Goal: Information Seeking & Learning: Learn about a topic

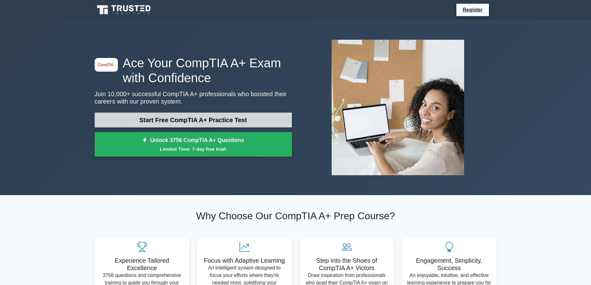
click at [189, 117] on link "Start Free CompTIA A+ Practice Test" at bounding box center [193, 120] width 197 height 15
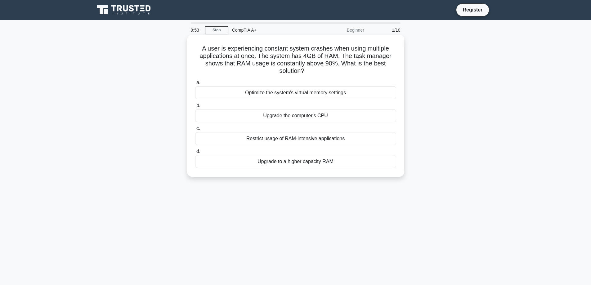
click at [295, 164] on div "Upgrade to a higher capacity RAM" at bounding box center [295, 161] width 201 height 13
click at [195, 154] on input "d. Upgrade to a higher capacity RAM" at bounding box center [195, 152] width 0 height 4
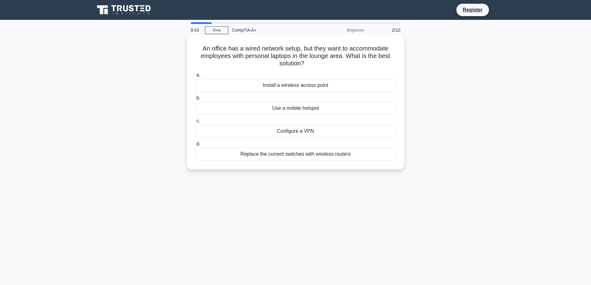
click at [287, 85] on div "Install a wireless access point" at bounding box center [295, 85] width 201 height 13
click at [195, 77] on input "a. Install a wireless access point" at bounding box center [195, 75] width 0 height 4
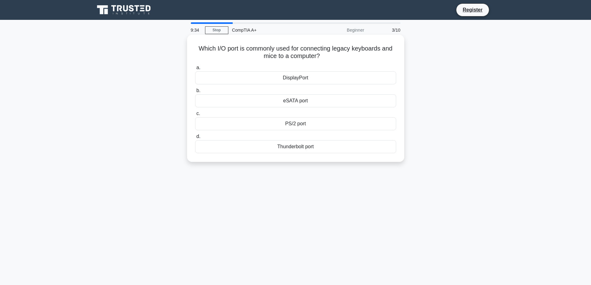
click at [303, 126] on div "PS/2 port" at bounding box center [295, 123] width 201 height 13
click at [195, 116] on input "c. PS/2 port" at bounding box center [195, 114] width 0 height 4
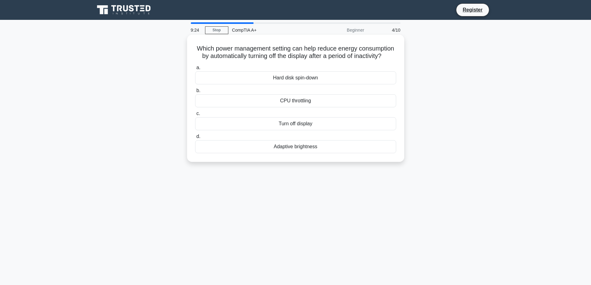
click at [306, 130] on div "Turn off display" at bounding box center [295, 123] width 201 height 13
click at [195, 116] on input "c. Turn off display" at bounding box center [195, 114] width 0 height 4
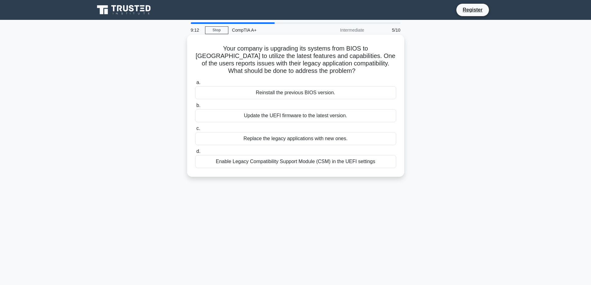
click at [296, 164] on div "Enable Legacy Compatibility Support Module (CSM) in the UEFI settings" at bounding box center [295, 161] width 201 height 13
click at [195, 154] on input "d. Enable Legacy Compatibility Support Module (CSM) in the UEFI settings" at bounding box center [195, 152] width 0 height 4
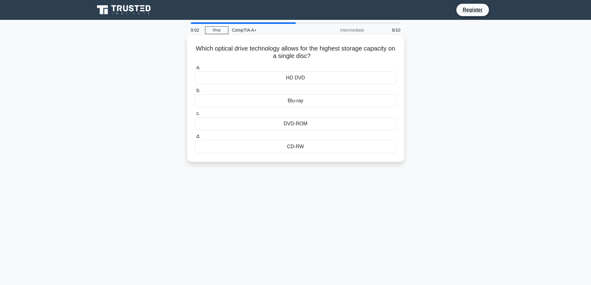
click at [306, 125] on div "DVD-ROM" at bounding box center [295, 123] width 201 height 13
click at [195, 116] on input "c. DVD-ROM" at bounding box center [195, 114] width 0 height 4
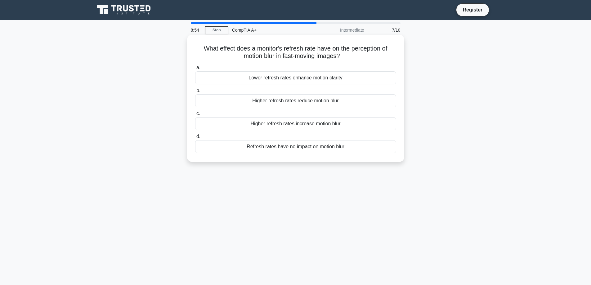
click at [300, 103] on div "Higher refresh rates reduce motion blur" at bounding box center [295, 100] width 201 height 13
click at [195, 93] on input "b. Higher refresh rates reduce motion blur" at bounding box center [195, 91] width 0 height 4
drag, startPoint x: 199, startPoint y: 49, endPoint x: 353, endPoint y: 58, distance: 154.8
click at [372, 59] on h5 "Your computer is unable to boot and displays a CMOS checksum error. What should…" at bounding box center [296, 53] width 202 height 16
click at [291, 76] on div "Reset the BIOS/UEFI to its defaults" at bounding box center [295, 77] width 201 height 13
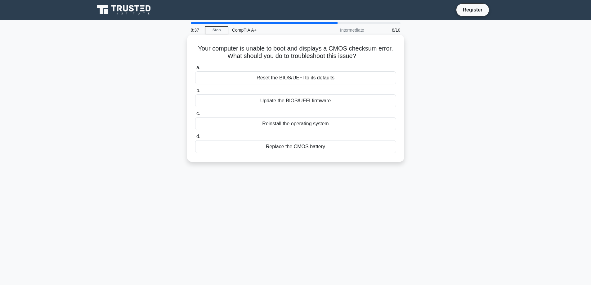
click at [195, 70] on input "a. Reset the BIOS/UEFI to its defaults" at bounding box center [195, 68] width 0 height 4
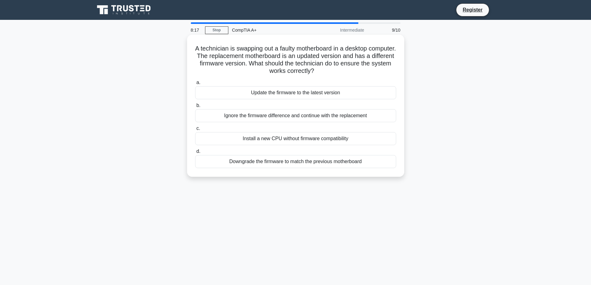
click at [316, 162] on div "Downgrade the firmware to match the previous motherboard" at bounding box center [295, 161] width 201 height 13
click at [195, 154] on input "d. Downgrade the firmware to match the previous motherboard" at bounding box center [195, 152] width 0 height 4
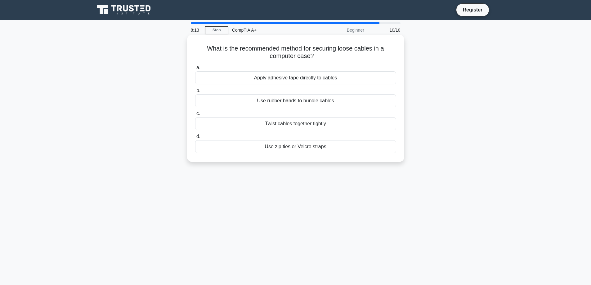
click at [311, 150] on div "Use zip ties or Velcro straps" at bounding box center [295, 146] width 201 height 13
click at [195, 139] on input "d. Use zip ties or Velcro straps" at bounding box center [195, 137] width 0 height 4
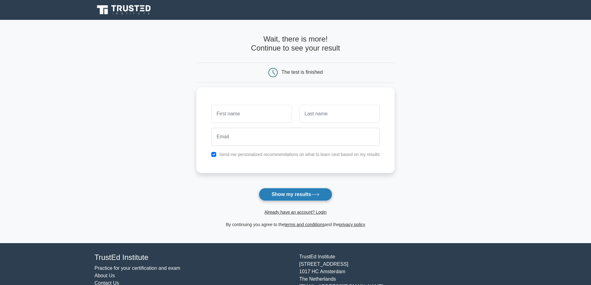
click at [307, 191] on button "Show my results" at bounding box center [295, 194] width 73 height 13
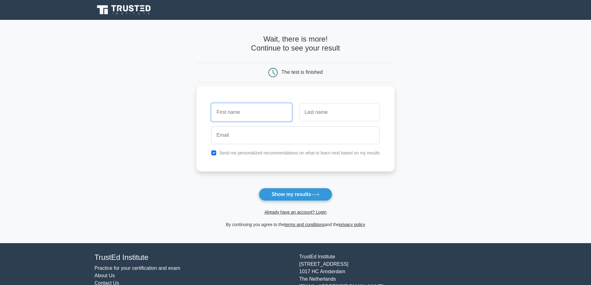
click at [267, 119] on input "text" at bounding box center [251, 112] width 80 height 18
type input "[PERSON_NAME]"
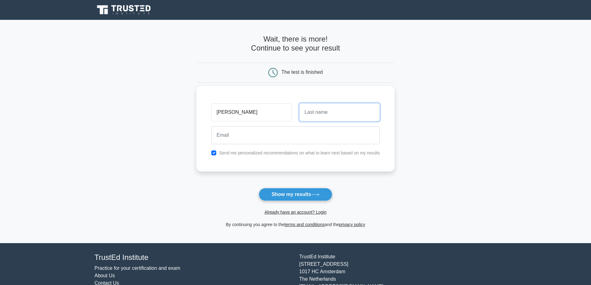
click at [319, 116] on input "text" at bounding box center [339, 112] width 80 height 18
type input "Sinko"
click at [296, 154] on label "Send me personalized recommendations on what to learn next based on my results" at bounding box center [299, 153] width 161 height 5
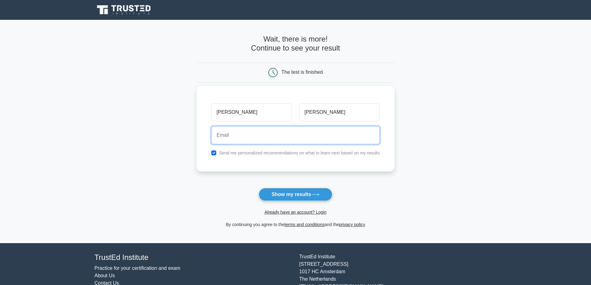
click at [296, 138] on input "email" at bounding box center [295, 135] width 169 height 18
type input "edvinsinko@yahoo.ca"
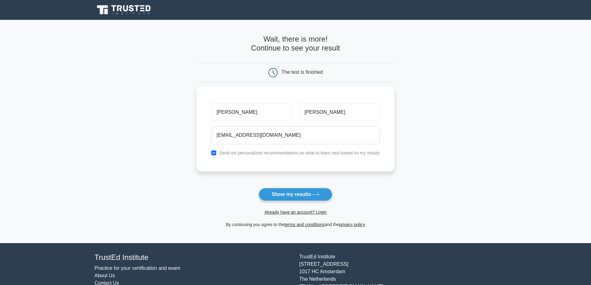
click at [213, 150] on div "Send me personalized recommendations on what to learn next based on my results" at bounding box center [296, 152] width 176 height 7
click at [215, 153] on input "checkbox" at bounding box center [213, 153] width 5 height 5
checkbox input "false"
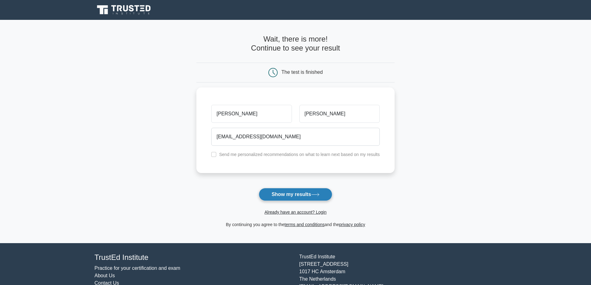
click at [286, 195] on button "Show my results" at bounding box center [295, 194] width 73 height 13
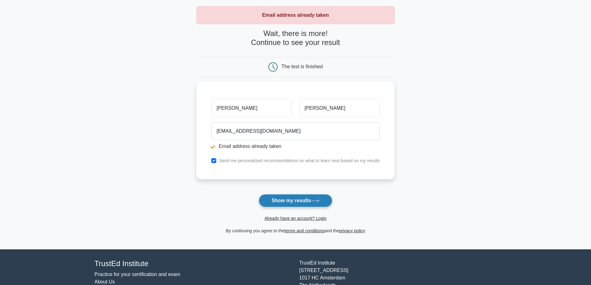
scroll to position [31, 0]
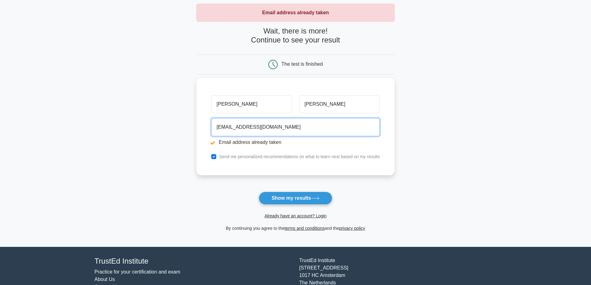
drag, startPoint x: 282, startPoint y: 131, endPoint x: 211, endPoint y: 131, distance: 71.4
click at [207, 132] on div "Edvin Sinko edvinsinko@yahoo.ca Email address already taken Send me personalize…" at bounding box center [295, 126] width 198 height 97
type input "matchfirefighter@gmail.com"
click at [215, 155] on input "checkbox" at bounding box center [213, 156] width 5 height 5
checkbox input "false"
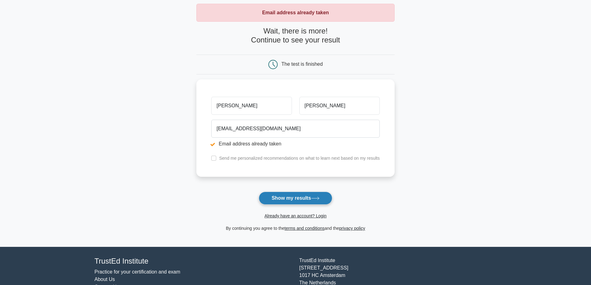
click at [279, 199] on button "Show my results" at bounding box center [295, 198] width 73 height 13
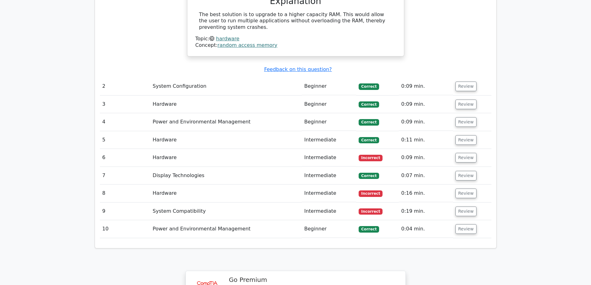
scroll to position [652, 0]
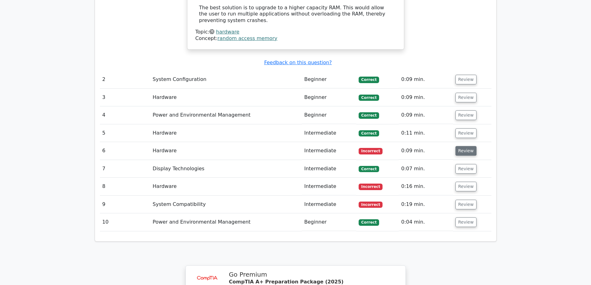
click at [465, 146] on button "Review" at bounding box center [466, 151] width 21 height 10
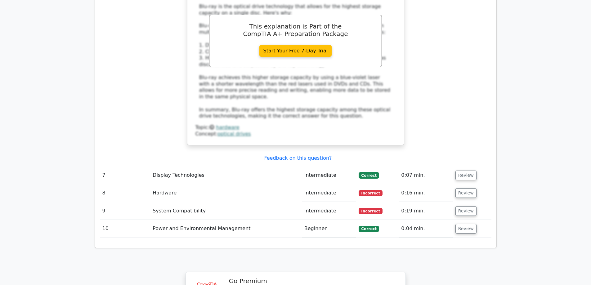
scroll to position [962, 0]
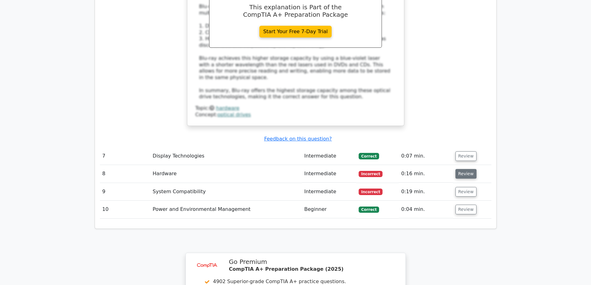
click at [456, 169] on button "Review" at bounding box center [466, 174] width 21 height 10
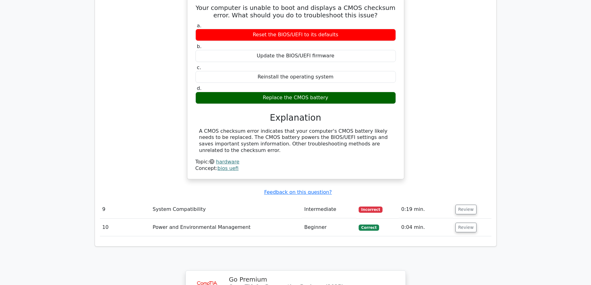
scroll to position [1179, 0]
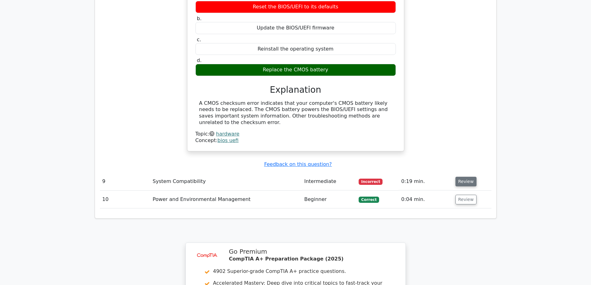
click at [461, 177] on button "Review" at bounding box center [466, 182] width 21 height 10
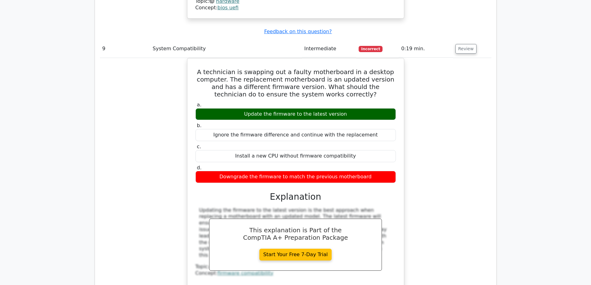
scroll to position [1334, 0]
